Goal: Task Accomplishment & Management: Use online tool/utility

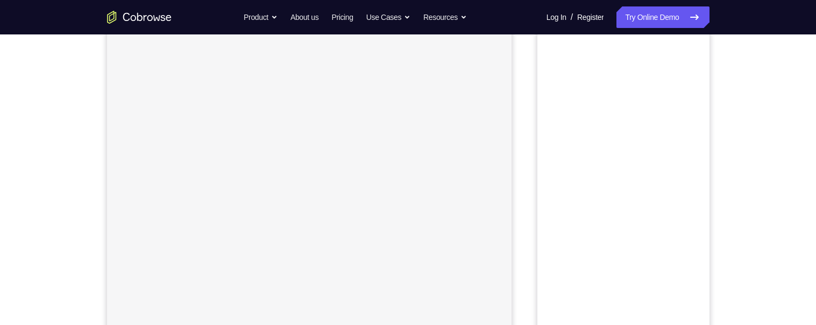
scroll to position [94, 0]
click at [682, 58] on button "Android" at bounding box center [681, 57] width 58 height 22
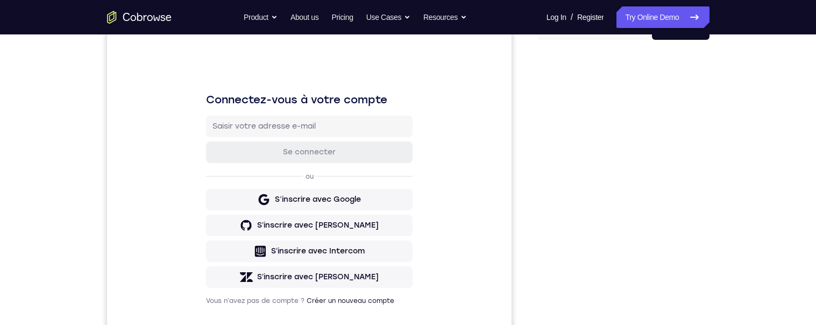
scroll to position [0, 0]
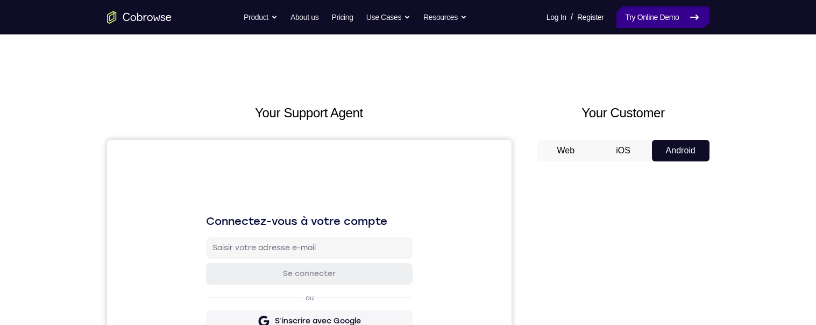
click at [656, 17] on link "Try Online Demo" at bounding box center [662, 17] width 93 height 22
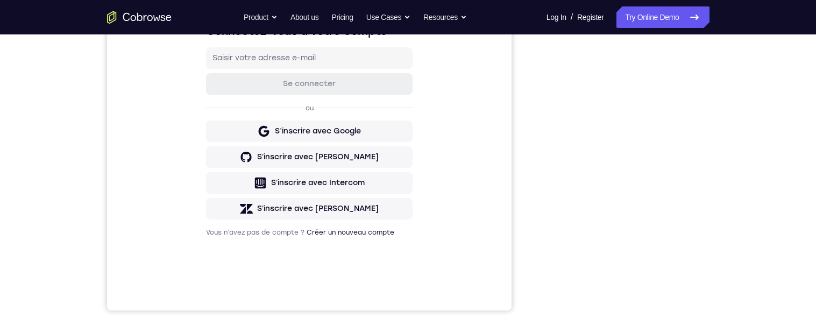
scroll to position [107, 0]
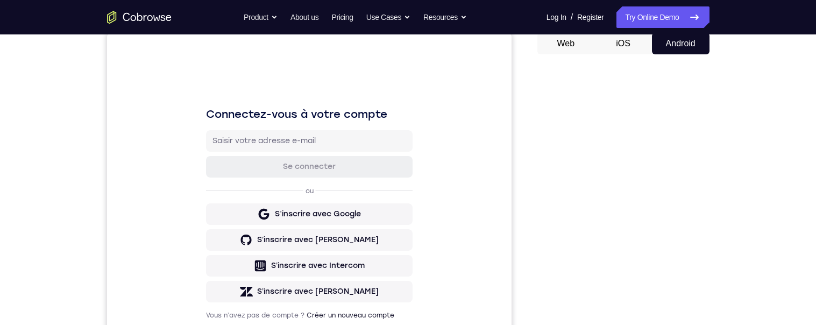
click at [643, 166] on div "Your Support Agent Your Customer Web iOS Android Next Steps We’d be happy to gi…" at bounding box center [408, 281] width 689 height 709
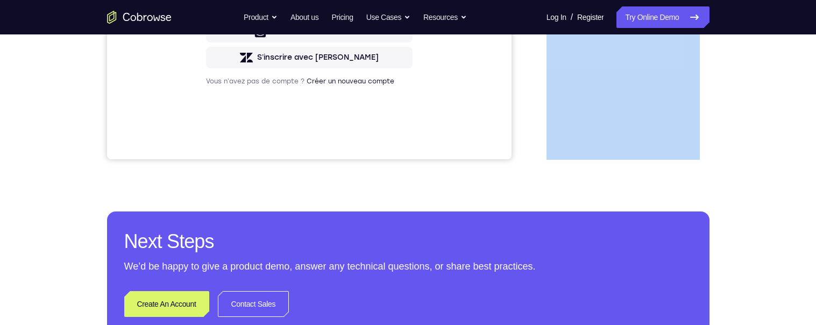
click at [776, 198] on div "Your Support Agent Your Customer Web iOS Android Next Steps We’d be happy to gi…" at bounding box center [408, 47] width 816 height 709
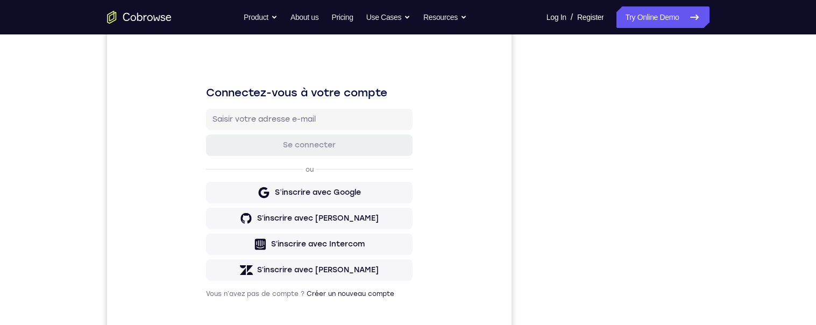
scroll to position [73, 0]
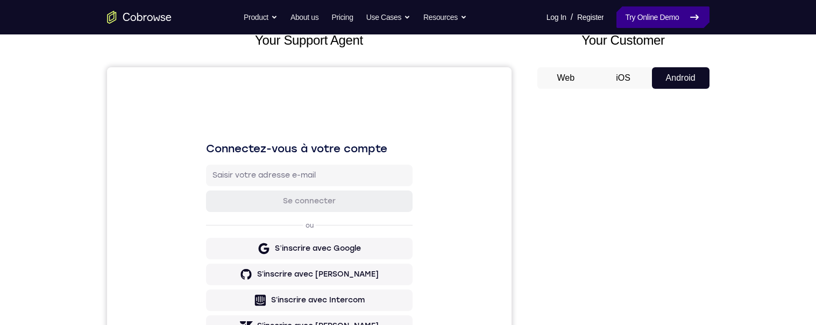
click at [665, 16] on link "Try Online Demo" at bounding box center [662, 17] width 93 height 22
